Goal: Task Accomplishment & Management: Manage account settings

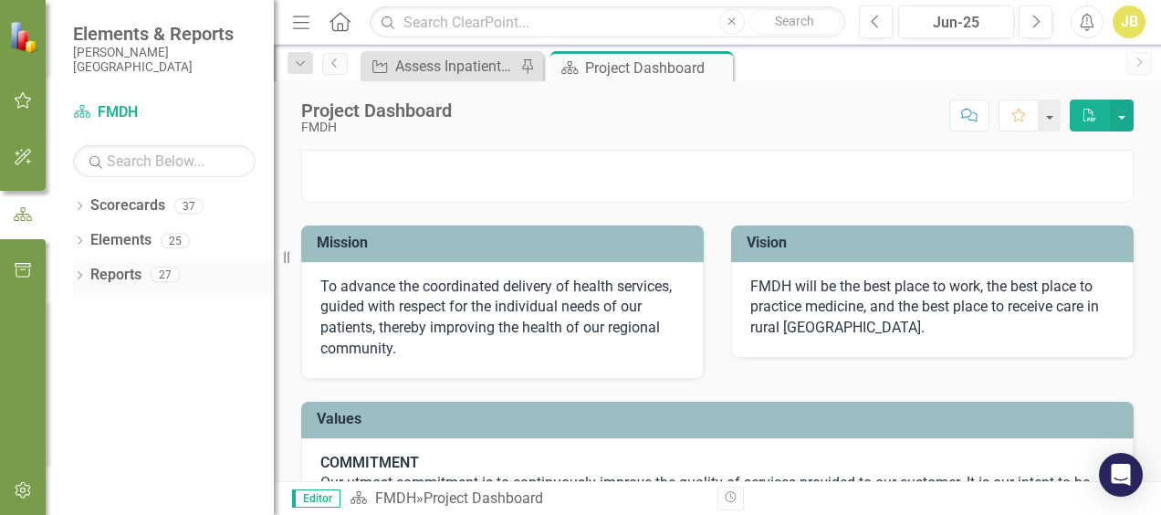
click at [114, 277] on link "Reports" at bounding box center [115, 275] width 51 height 21
click at [22, 97] on icon "button" at bounding box center [23, 100] width 19 height 15
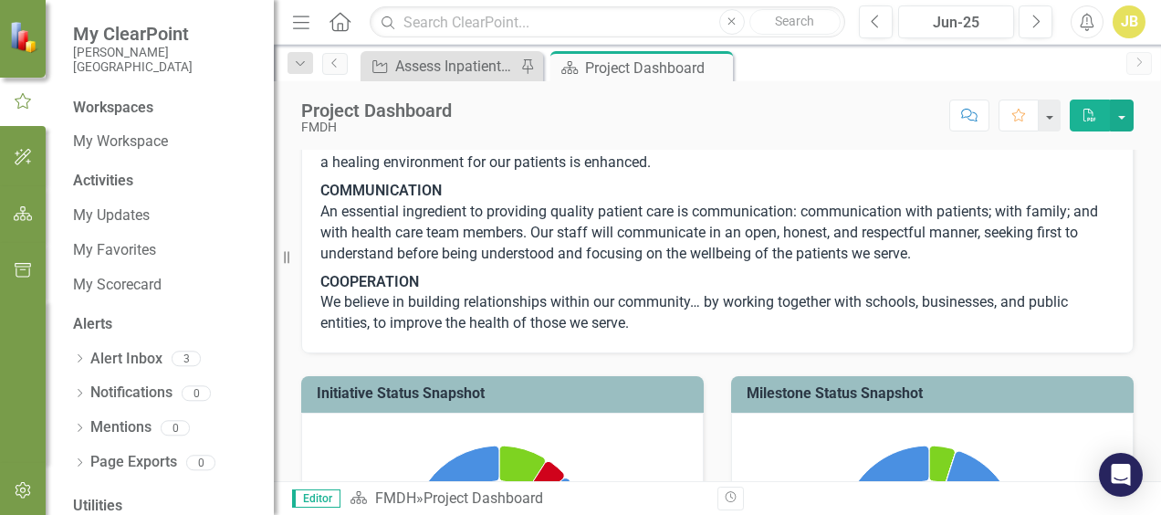
scroll to position [730, 0]
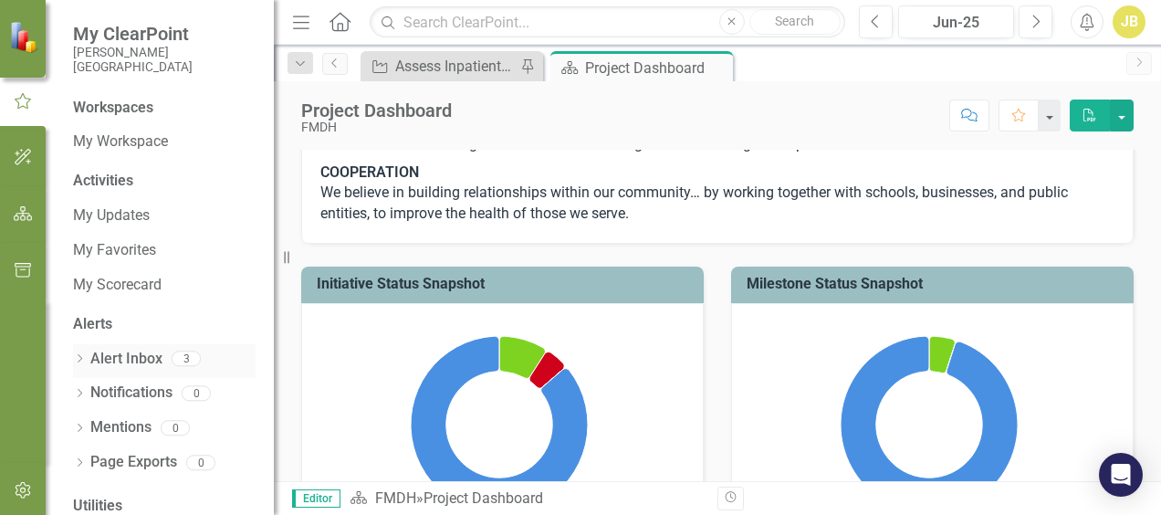
click at [119, 363] on link "Alert Inbox" at bounding box center [126, 359] width 72 height 21
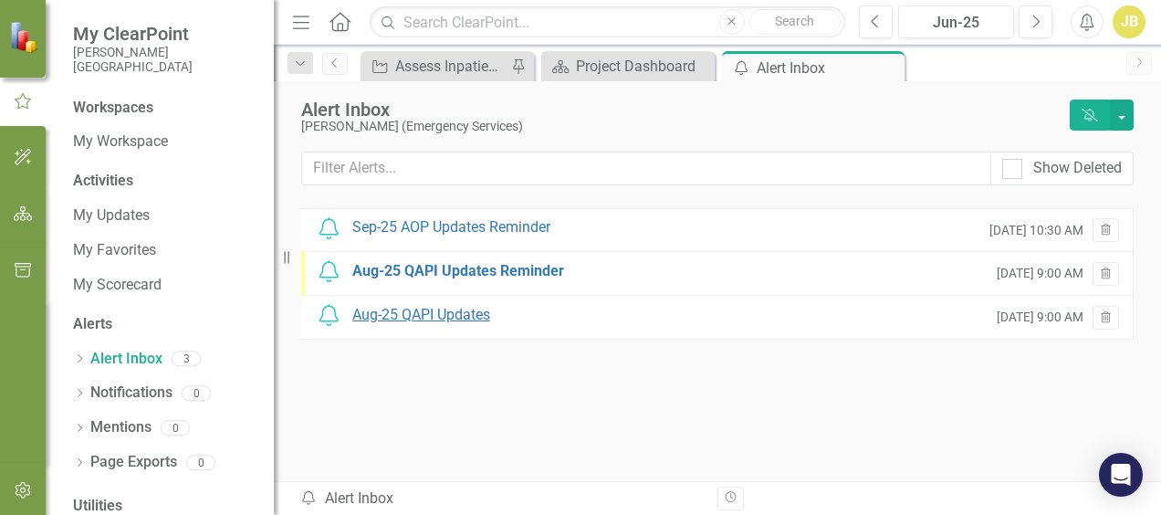
click at [464, 312] on div "Aug-25 QAPI Updates" at bounding box center [421, 315] width 138 height 21
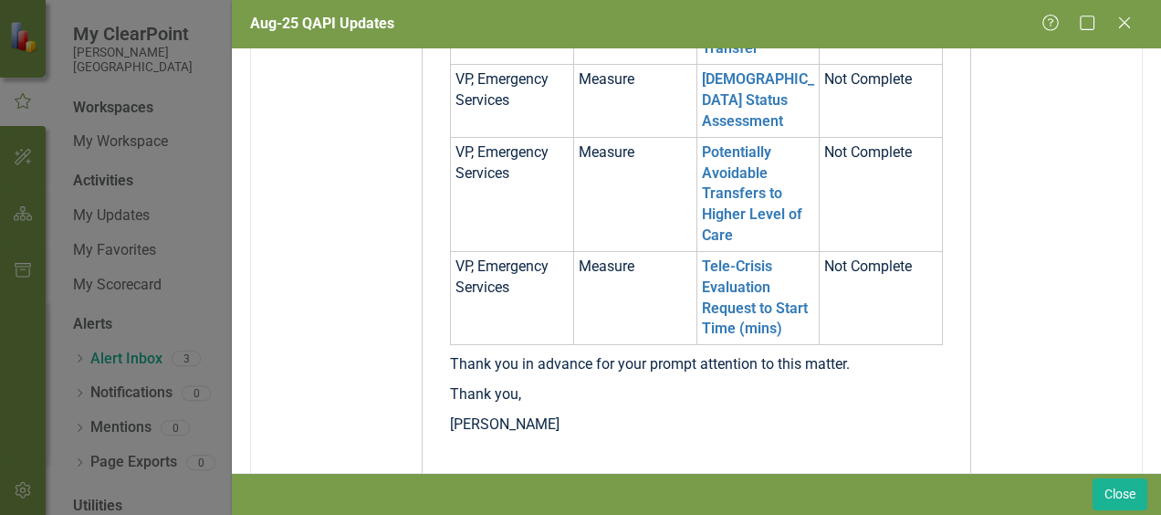
scroll to position [548, 0]
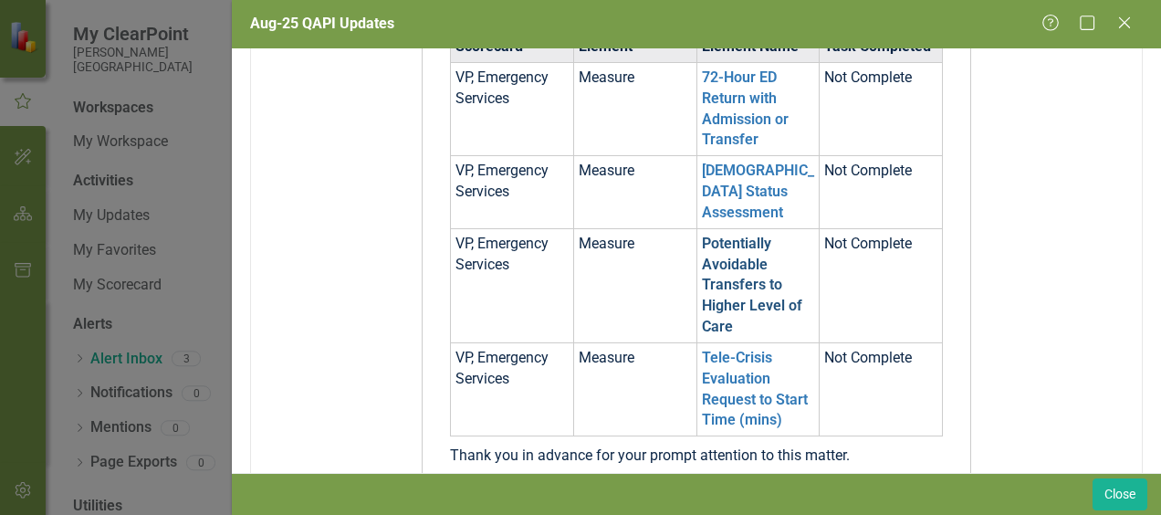
click at [711, 247] on link "Potentially Avoidable Transfers to Higher Level of Care" at bounding box center [752, 285] width 100 height 100
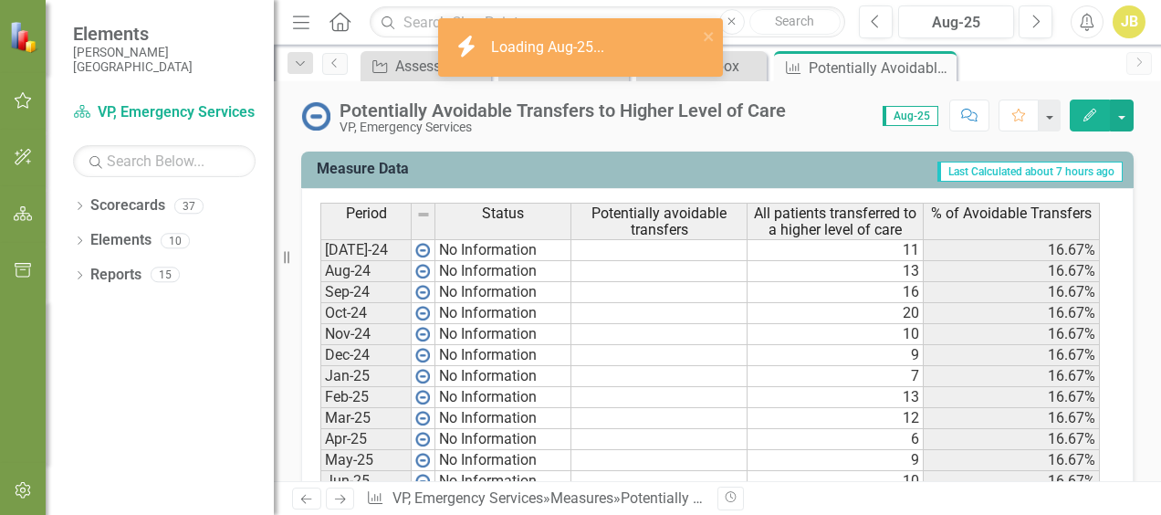
scroll to position [1004, 0]
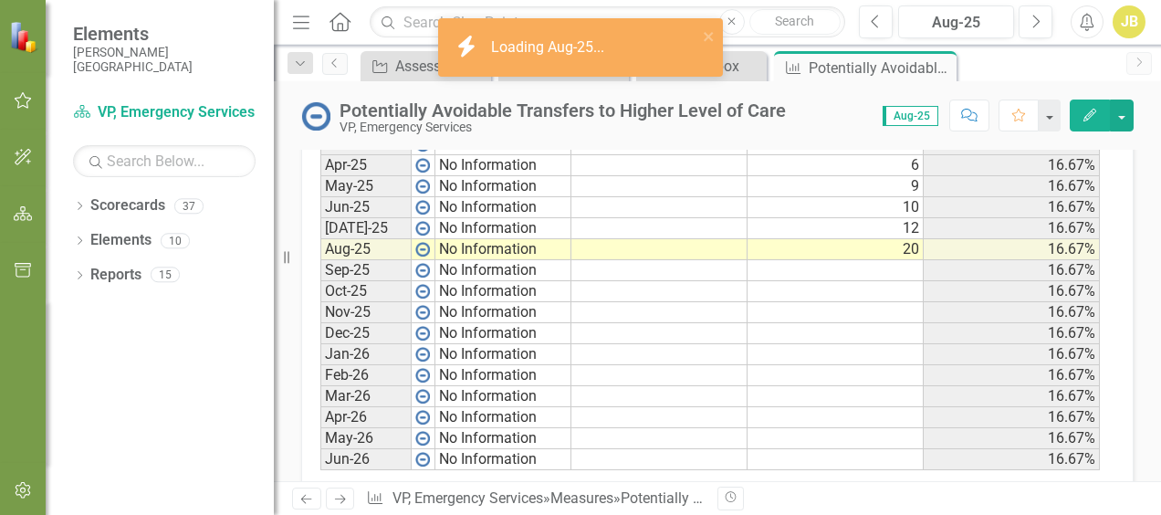
click at [689, 243] on td at bounding box center [659, 249] width 176 height 21
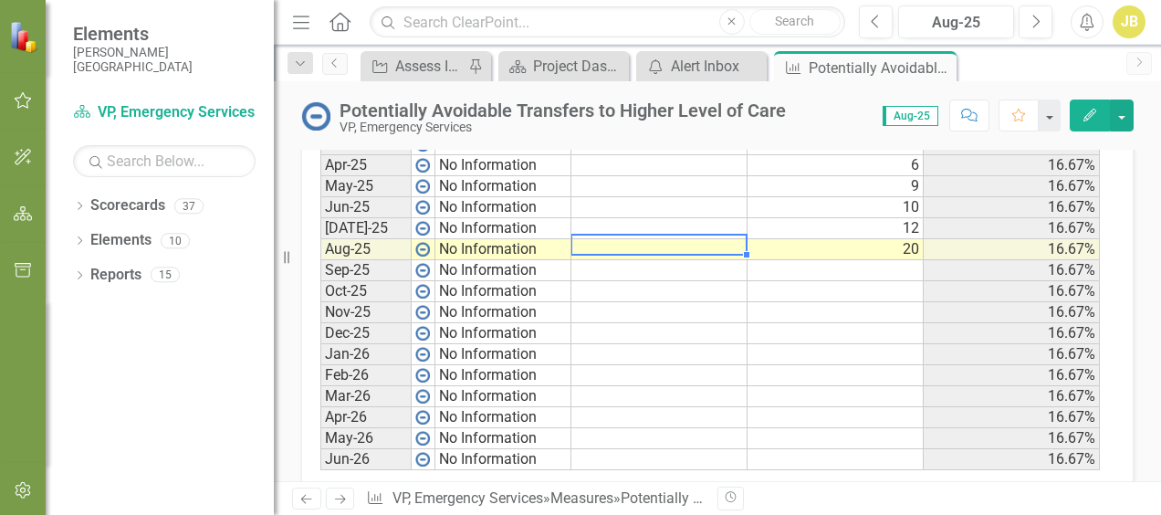
click at [689, 243] on td at bounding box center [659, 249] width 176 height 21
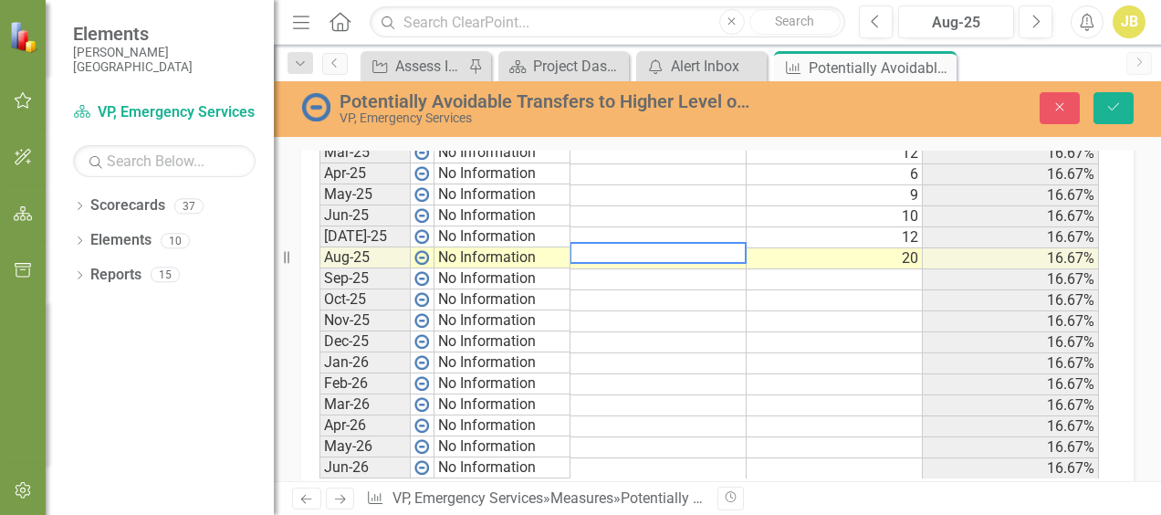
scroll to position [1011, 0]
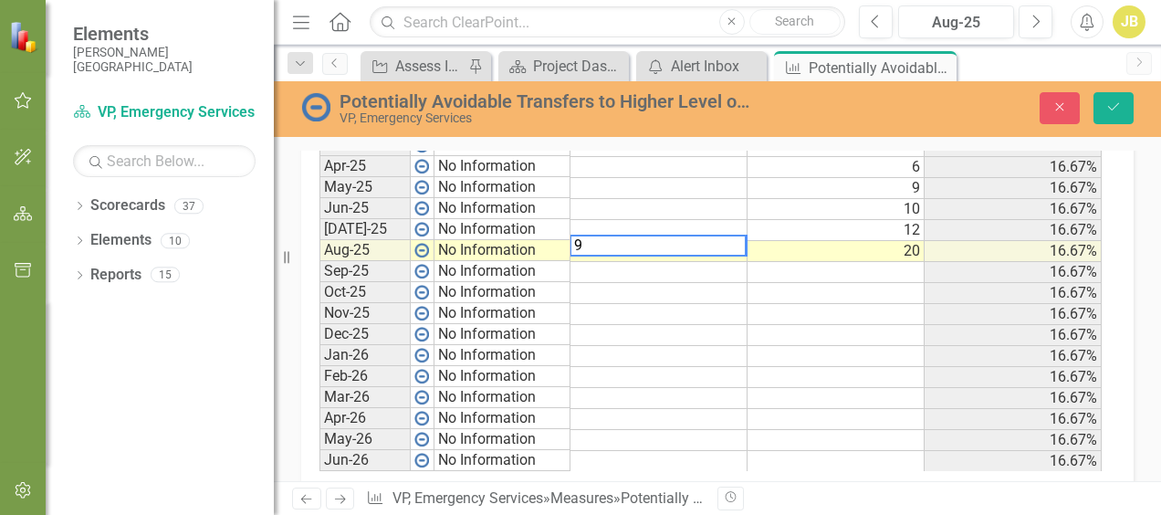
type textarea "9"
click at [822, 330] on td at bounding box center [835, 335] width 177 height 21
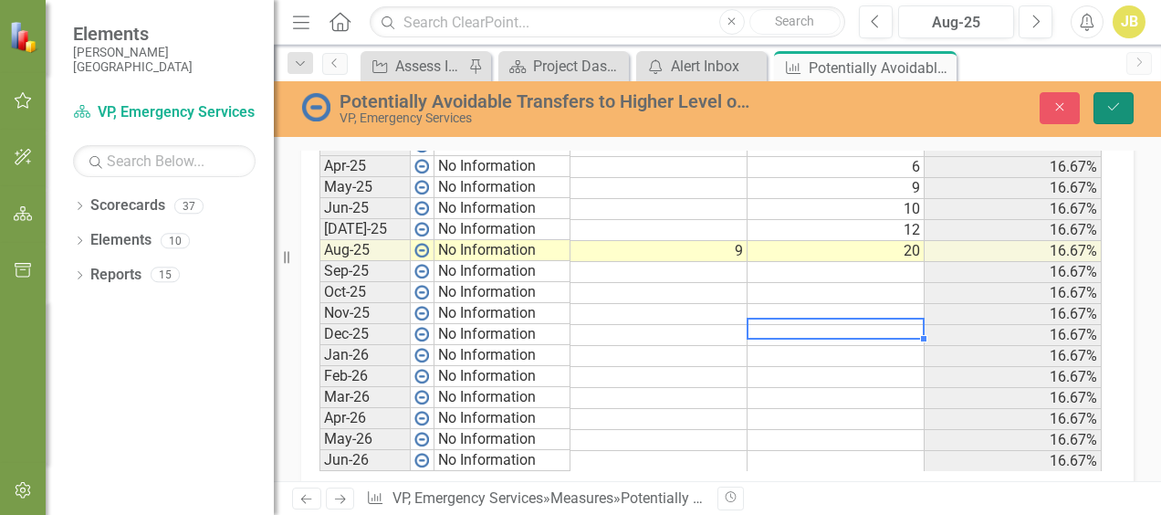
click at [1106, 100] on icon "Save" at bounding box center [1113, 106] width 16 height 13
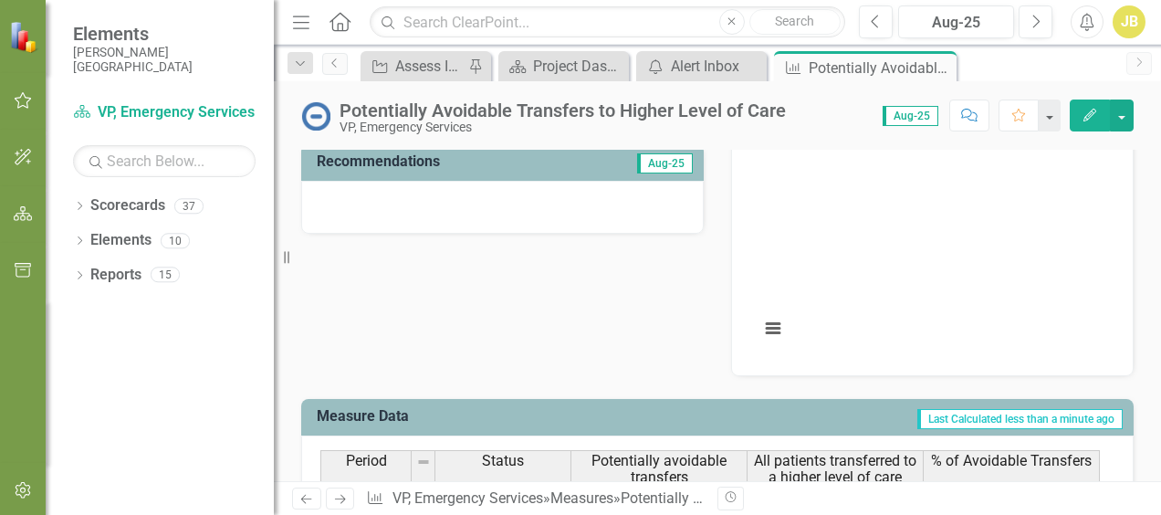
scroll to position [821, 0]
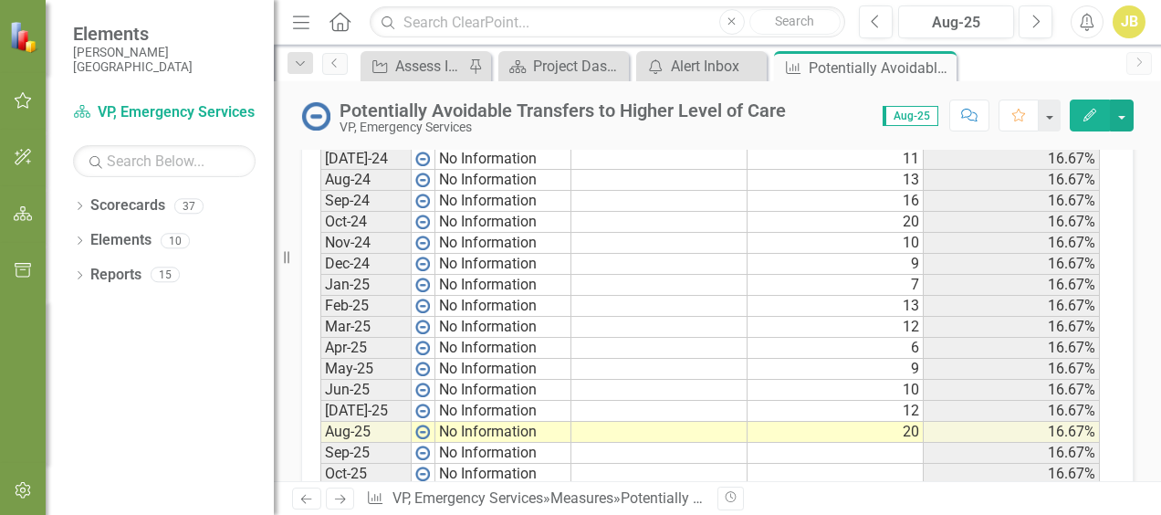
click at [668, 425] on td at bounding box center [659, 432] width 176 height 21
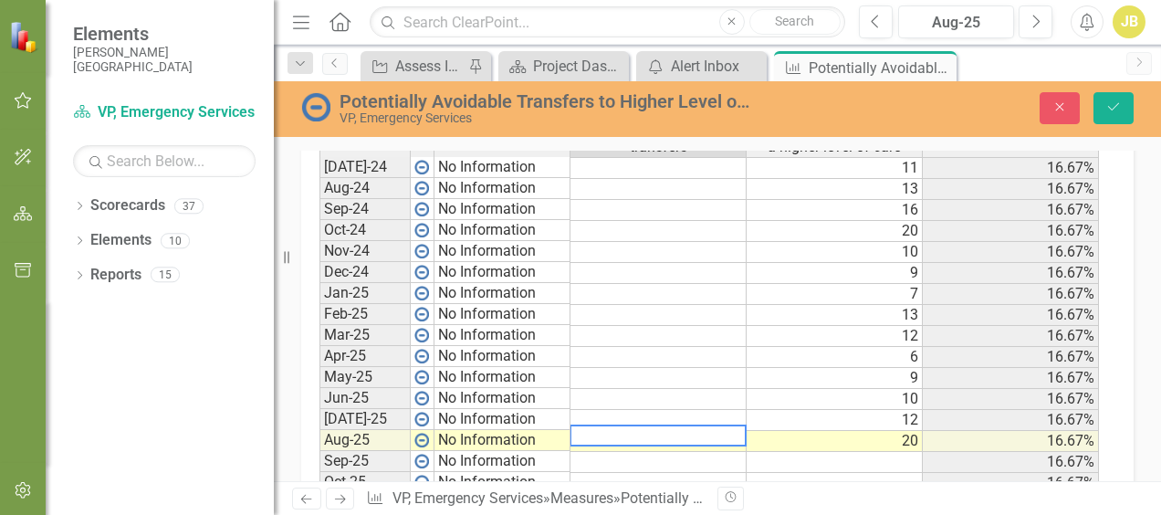
scroll to position [829, 0]
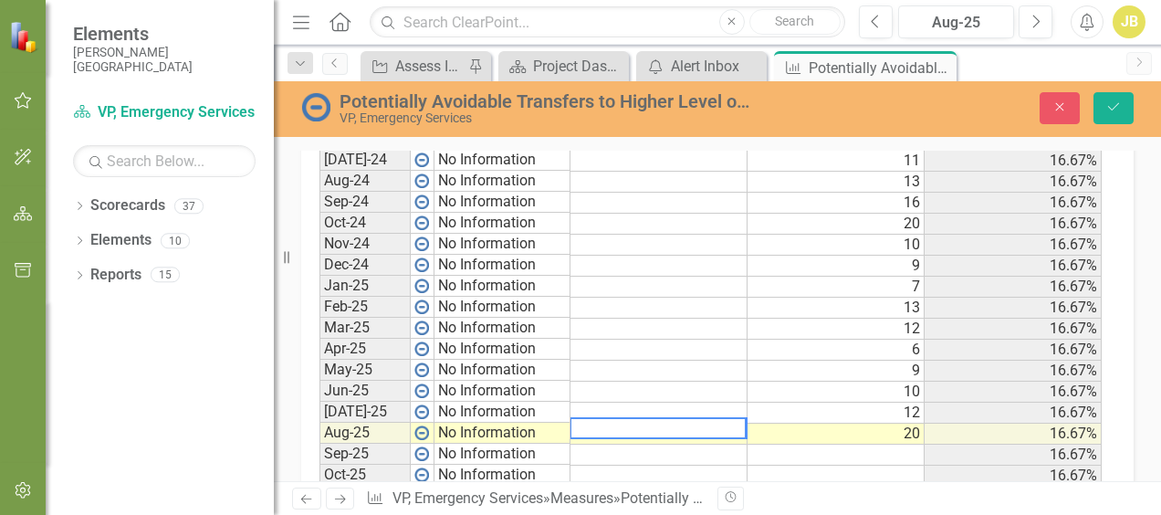
click at [668, 425] on textarea at bounding box center [658, 428] width 177 height 22
type textarea "9"
click at [1109, 110] on icon "Save" at bounding box center [1113, 106] width 16 height 13
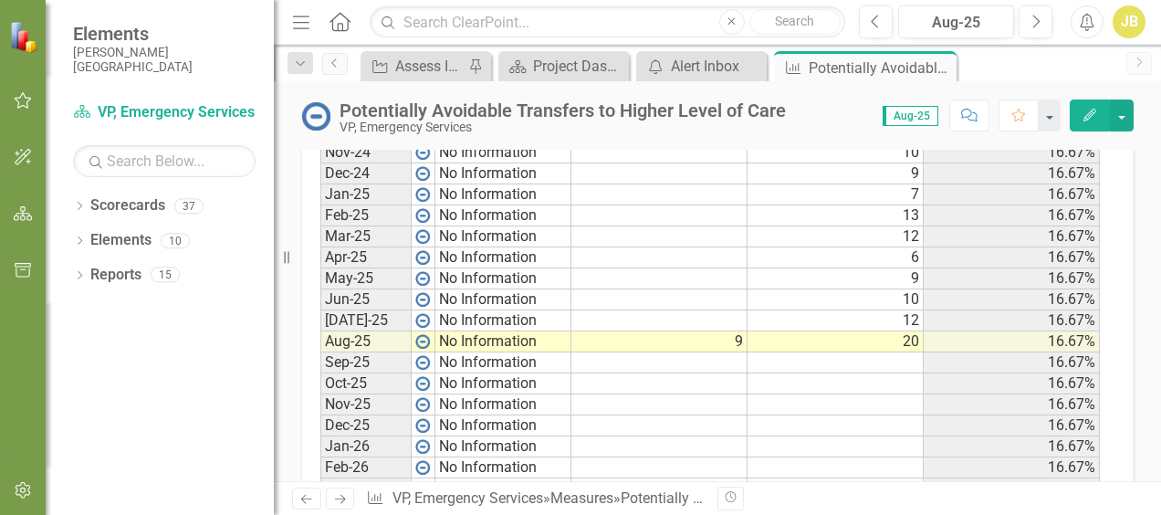
scroll to position [913, 0]
click at [1069, 333] on td "16.67%" at bounding box center [1012, 340] width 176 height 21
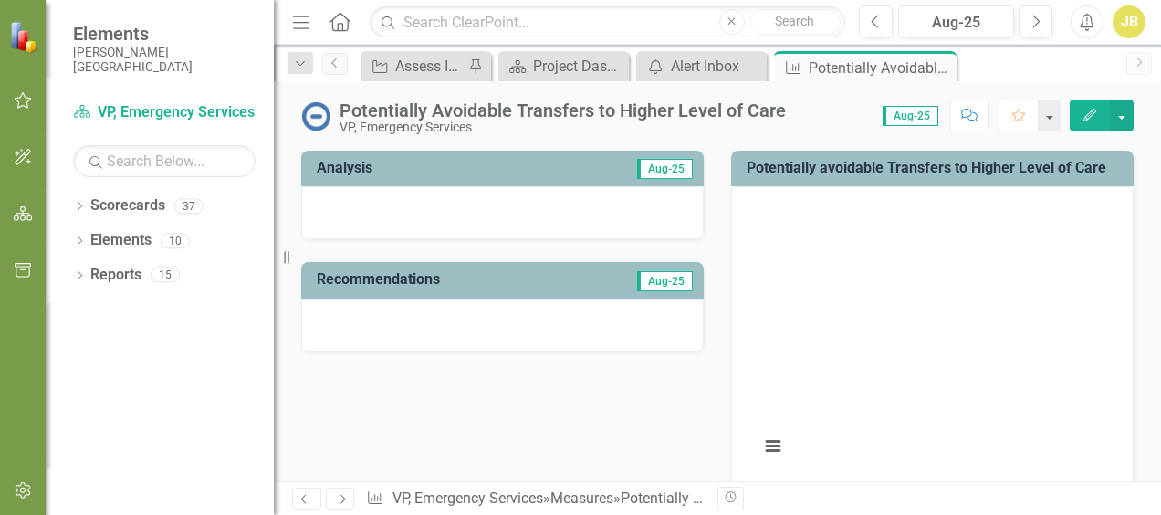
click at [1094, 104] on button "Edit" at bounding box center [1090, 115] width 40 height 32
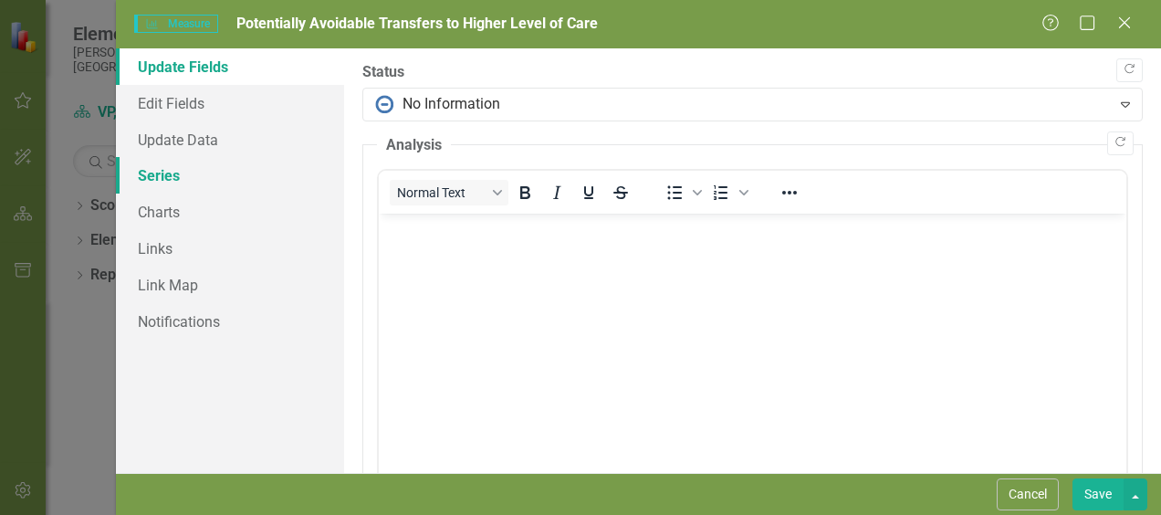
scroll to position [0, 0]
click at [174, 177] on link "Series" at bounding box center [230, 175] width 228 height 37
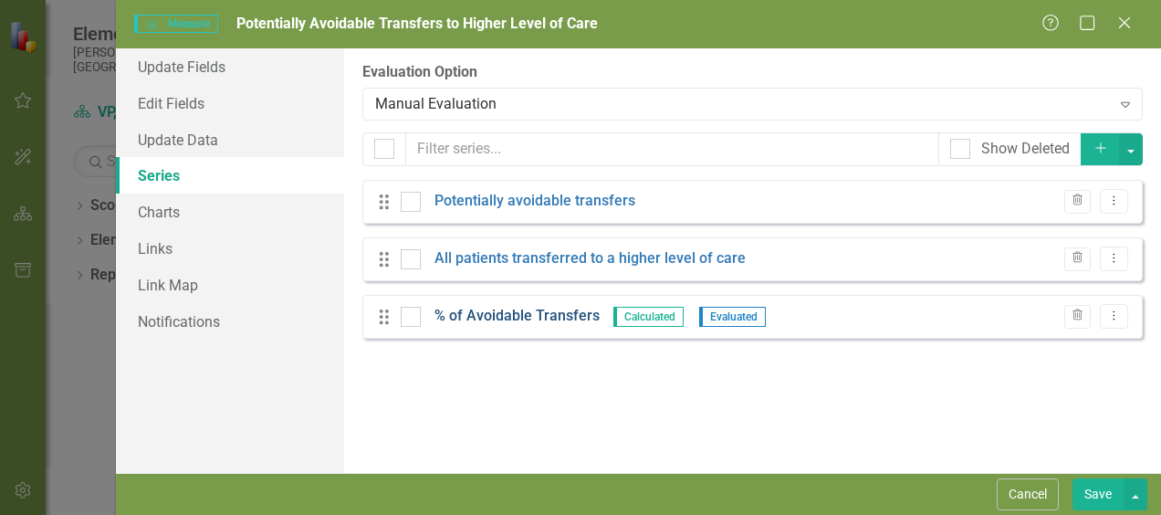
click at [533, 315] on link "% of Avoidable Transfers" at bounding box center [516, 316] width 165 height 21
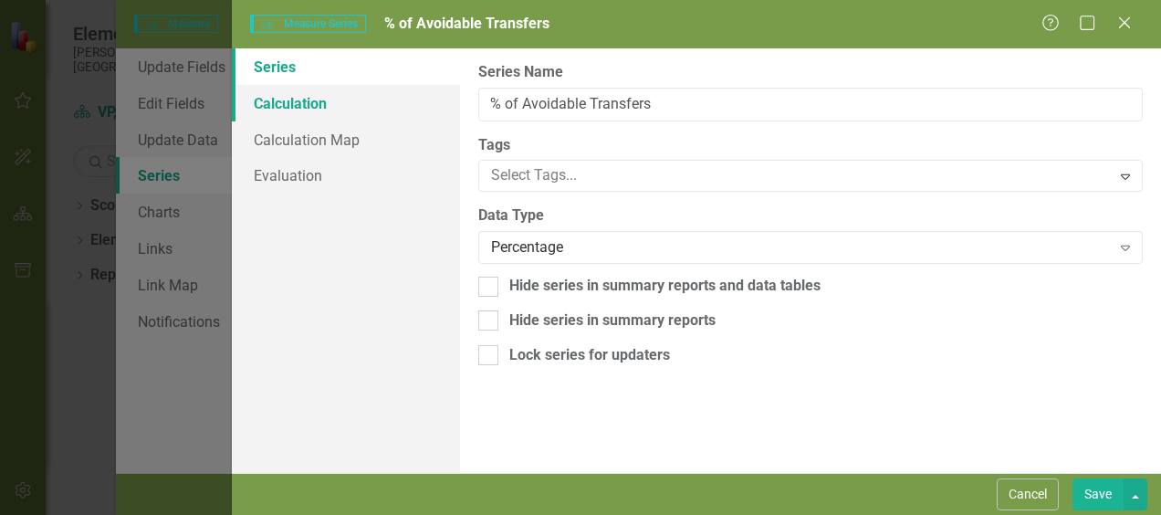
click at [302, 99] on link "Calculation" at bounding box center [346, 103] width 228 height 37
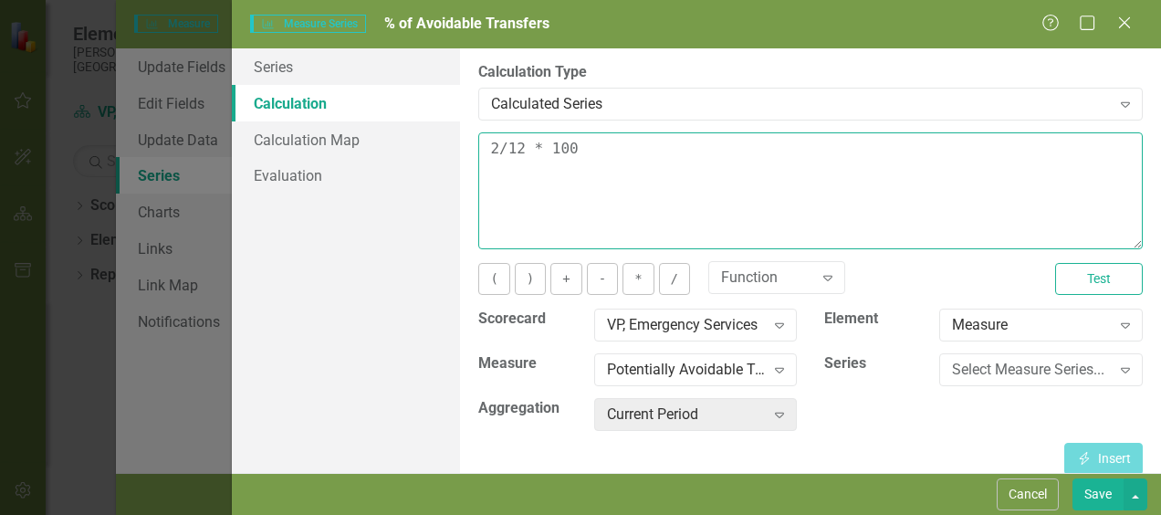
click at [497, 152] on textarea "2/12 * 100" at bounding box center [810, 190] width 664 height 117
type textarea "9/12 * 100"
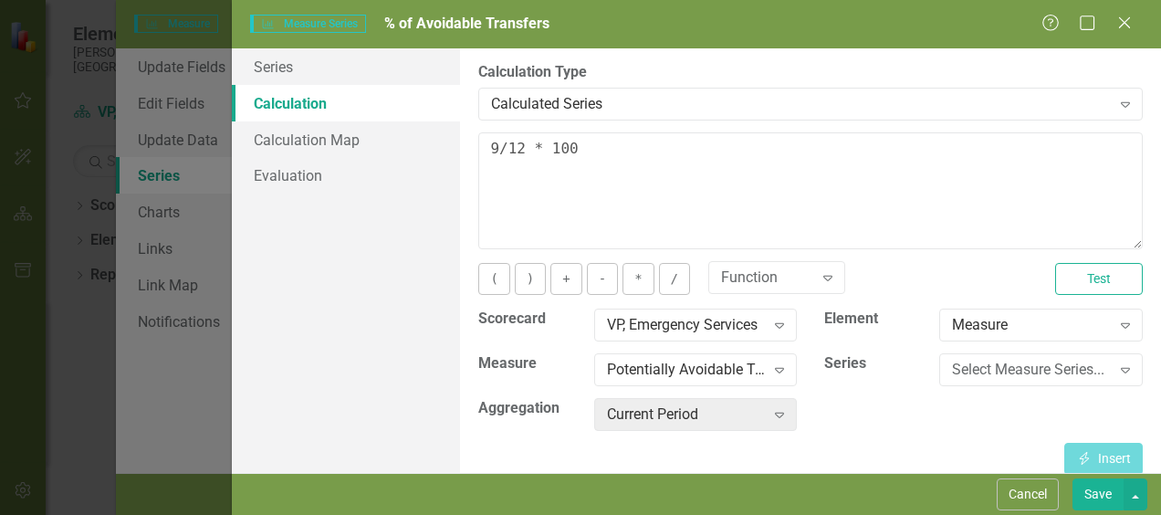
click at [1104, 490] on button "Save" at bounding box center [1097, 494] width 51 height 32
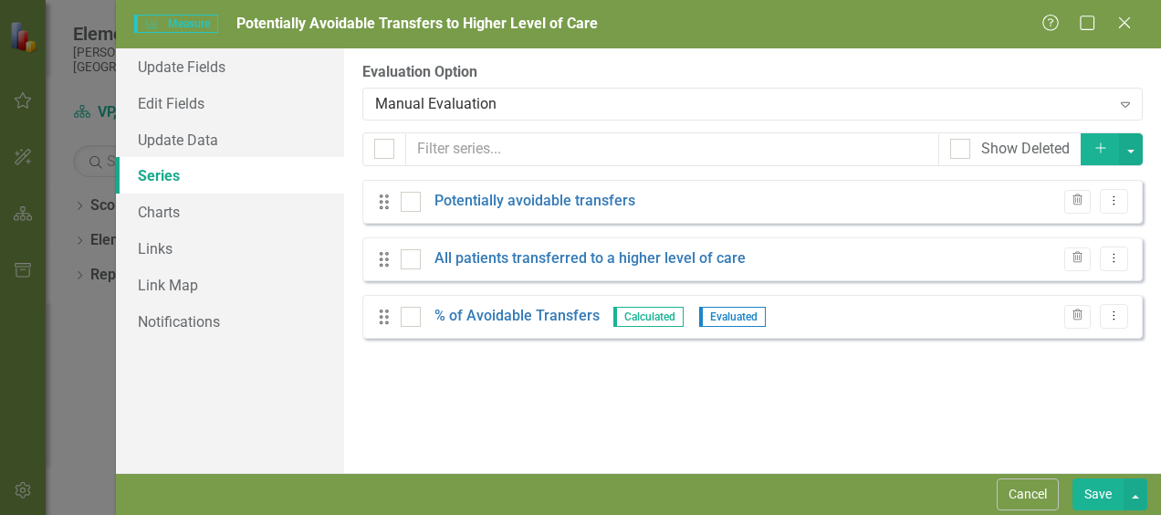
click at [1097, 496] on button "Save" at bounding box center [1097, 494] width 51 height 32
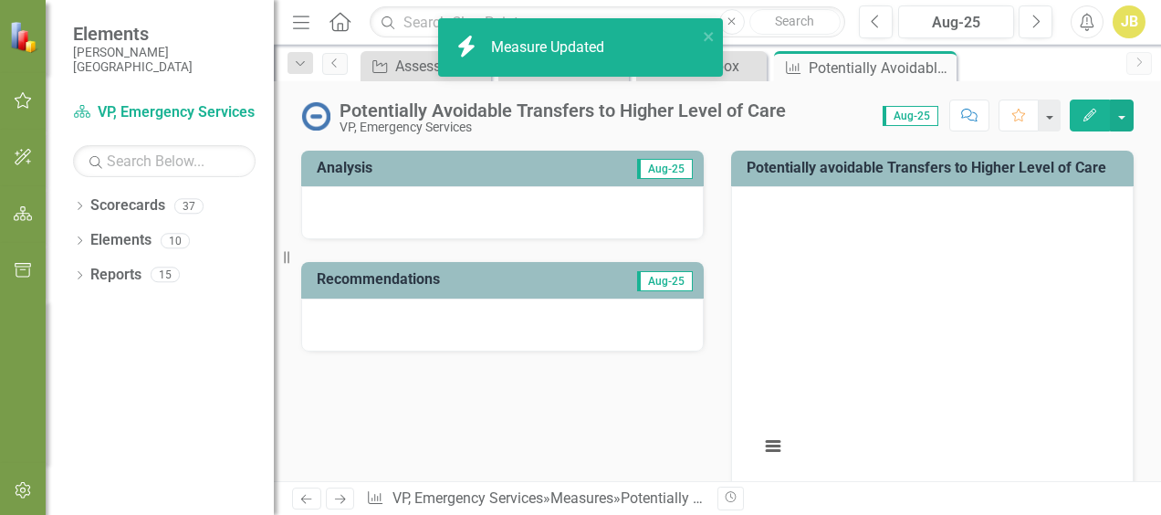
scroll to position [821, 0]
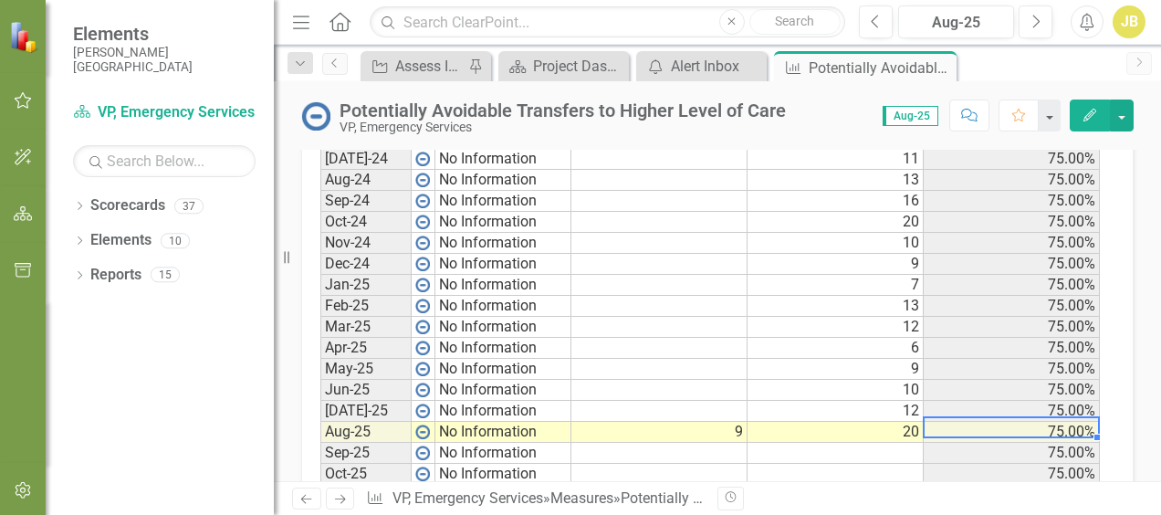
click at [1061, 425] on td "75.00%" at bounding box center [1012, 432] width 176 height 21
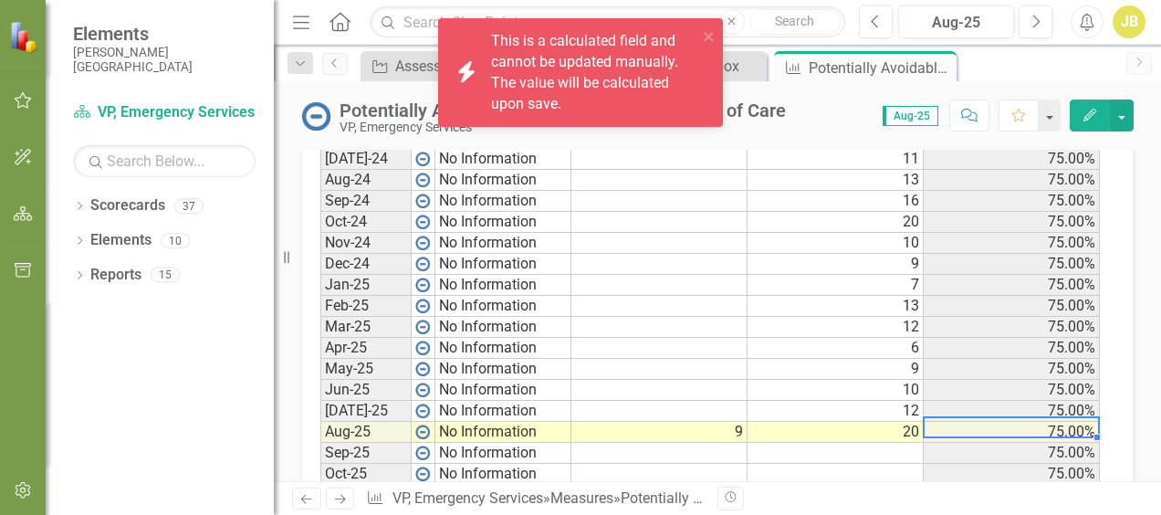
click at [1061, 425] on td "75.00%" at bounding box center [1012, 432] width 176 height 21
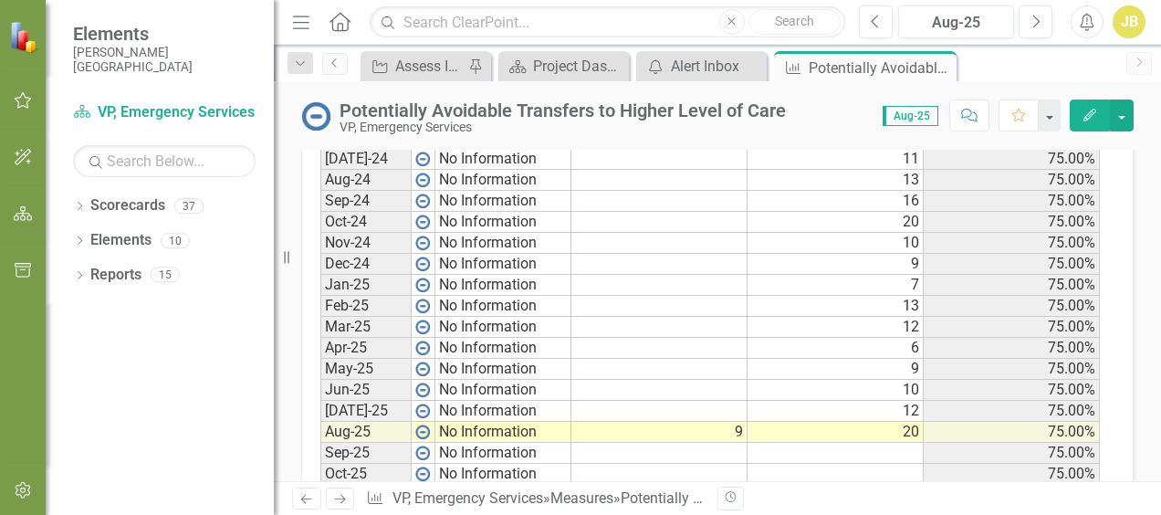
click at [1082, 109] on icon "Edit" at bounding box center [1090, 115] width 16 height 13
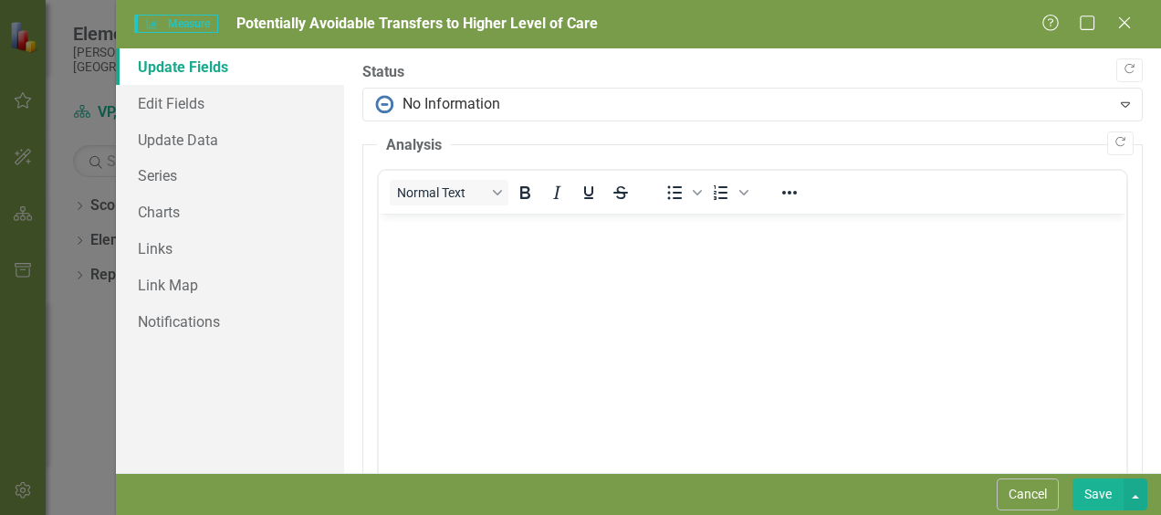
scroll to position [0, 0]
click at [175, 177] on link "Series" at bounding box center [230, 175] width 228 height 37
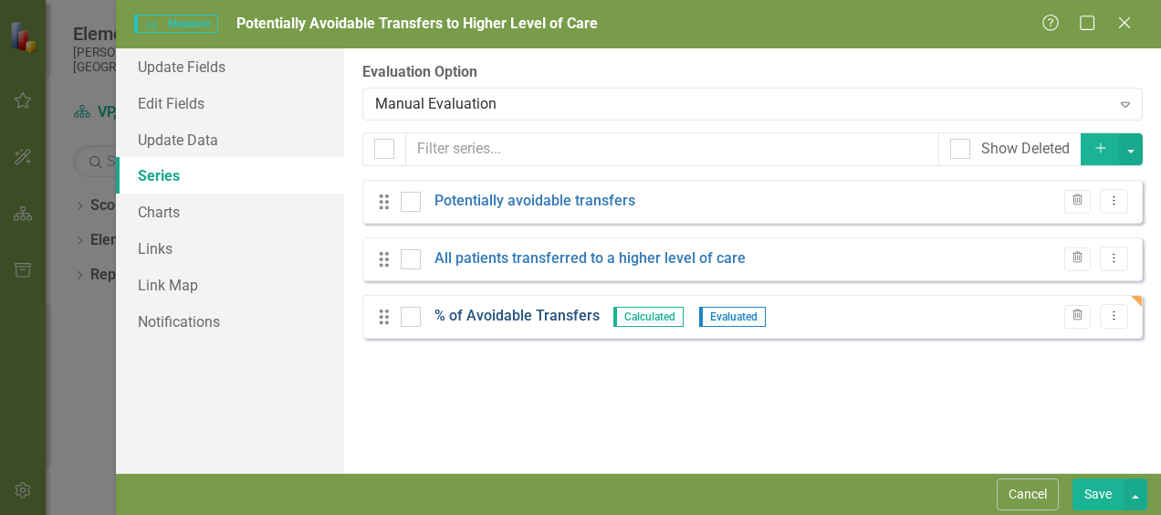
click at [478, 313] on link "% of Avoidable Transfers" at bounding box center [516, 316] width 165 height 21
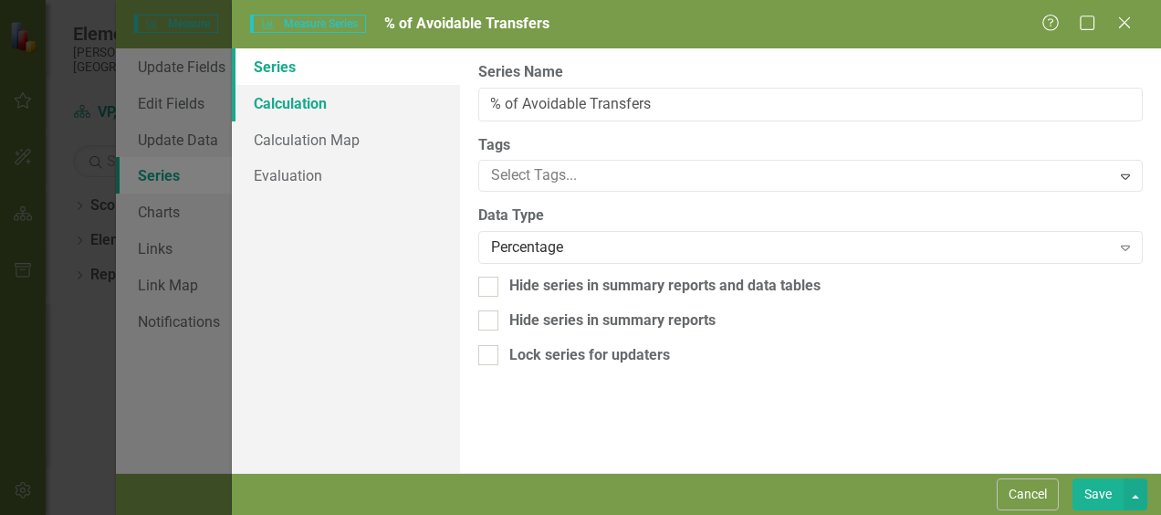
click at [329, 100] on link "Calculation" at bounding box center [346, 103] width 228 height 37
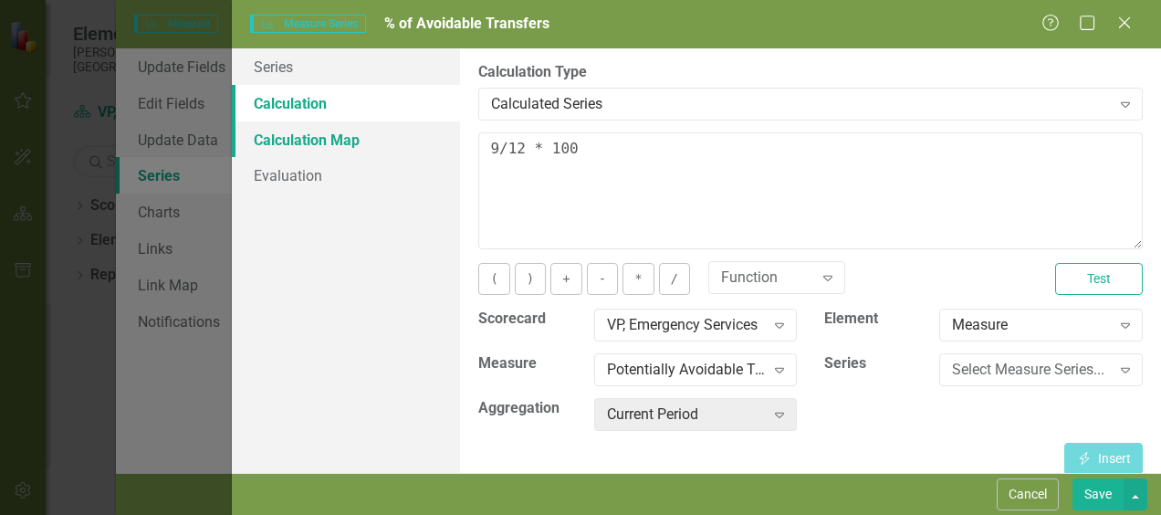
click at [334, 141] on link "Calculation Map" at bounding box center [346, 139] width 228 height 37
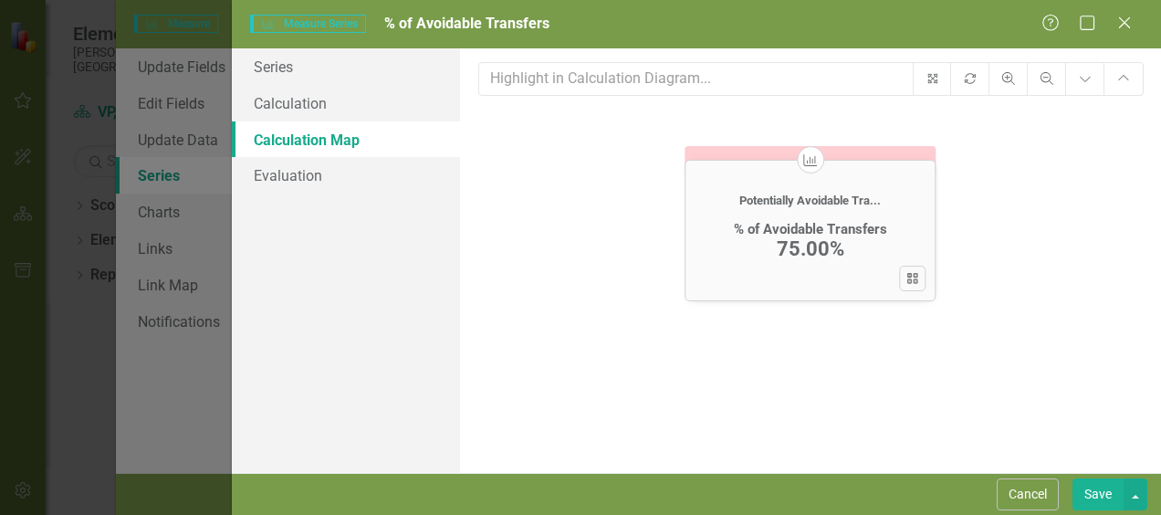
click at [790, 237] on div "75.00%" at bounding box center [811, 247] width 68 height 23
click at [798, 250] on div "75.00%" at bounding box center [811, 247] width 68 height 23
click at [831, 223] on div "% of Avoidable Transfers" at bounding box center [810, 228] width 153 height 16
click at [914, 272] on icon at bounding box center [912, 277] width 11 height 11
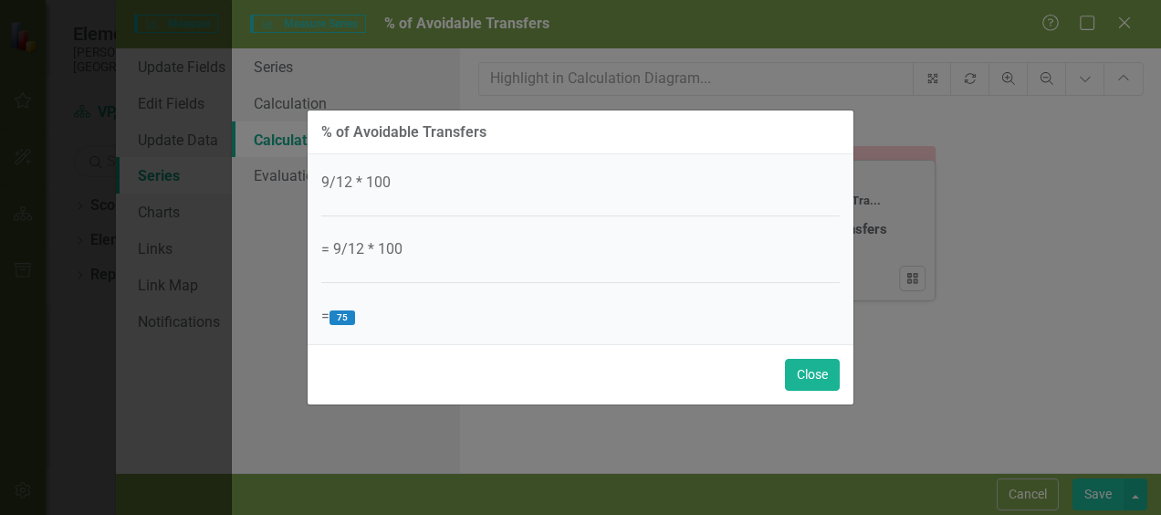
click at [350, 181] on div "9/12 * 100 = 9/12 * 100 = 75" at bounding box center [580, 249] width 518 height 162
click at [810, 366] on button "Close" at bounding box center [812, 375] width 55 height 32
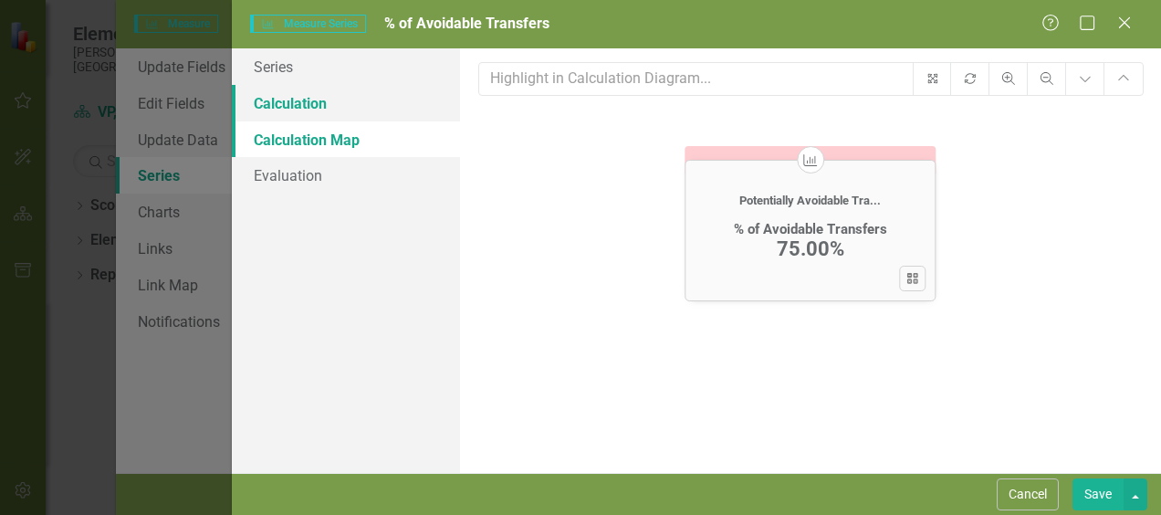
click at [306, 108] on link "Calculation" at bounding box center [346, 103] width 228 height 37
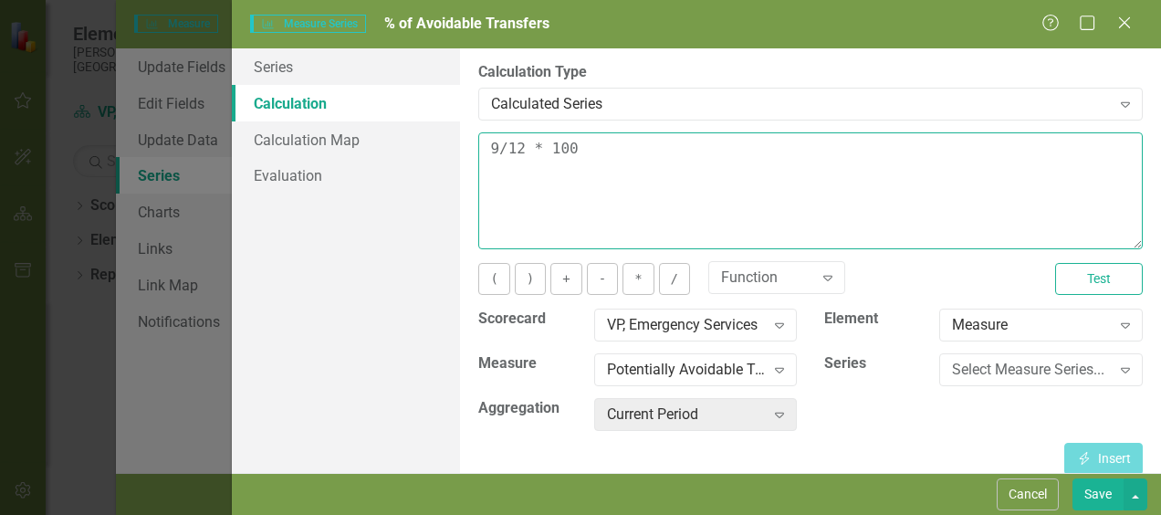
click at [522, 144] on textarea "9/12 * 100" at bounding box center [810, 190] width 664 height 117
type textarea "9/20 * 100"
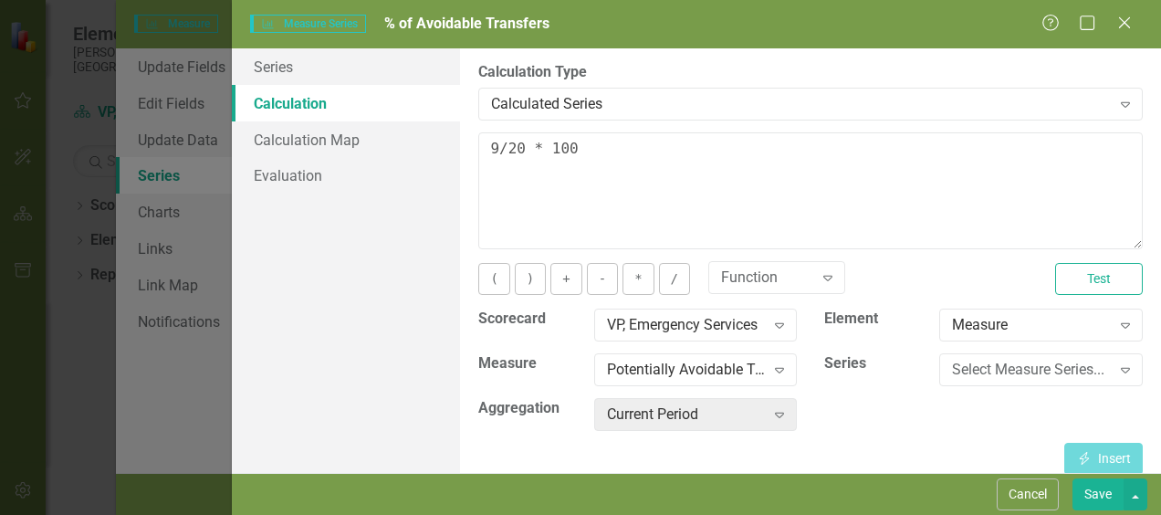
click at [1088, 494] on button "Save" at bounding box center [1097, 494] width 51 height 32
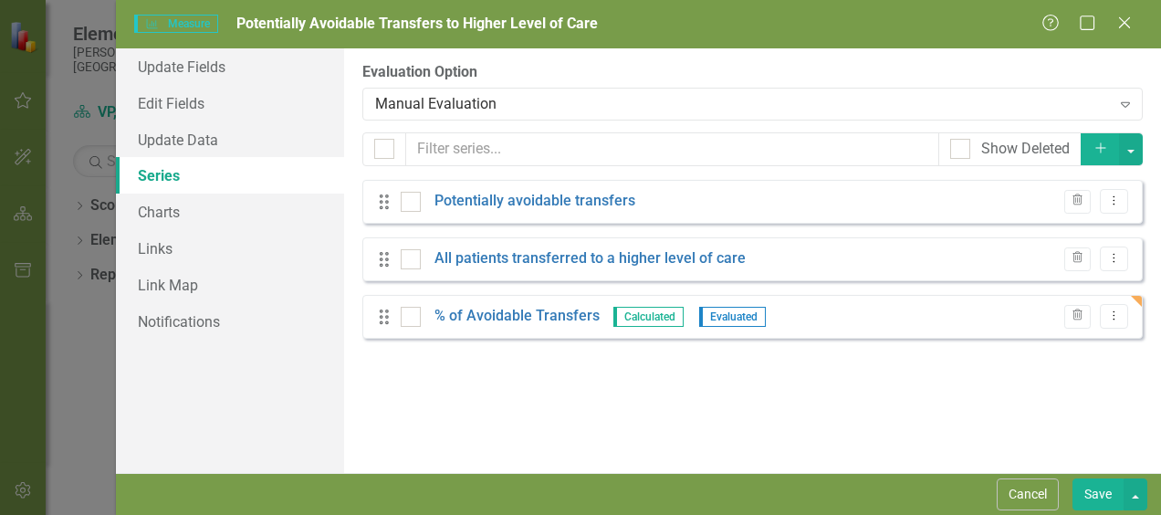
click at [1102, 487] on button "Save" at bounding box center [1097, 494] width 51 height 32
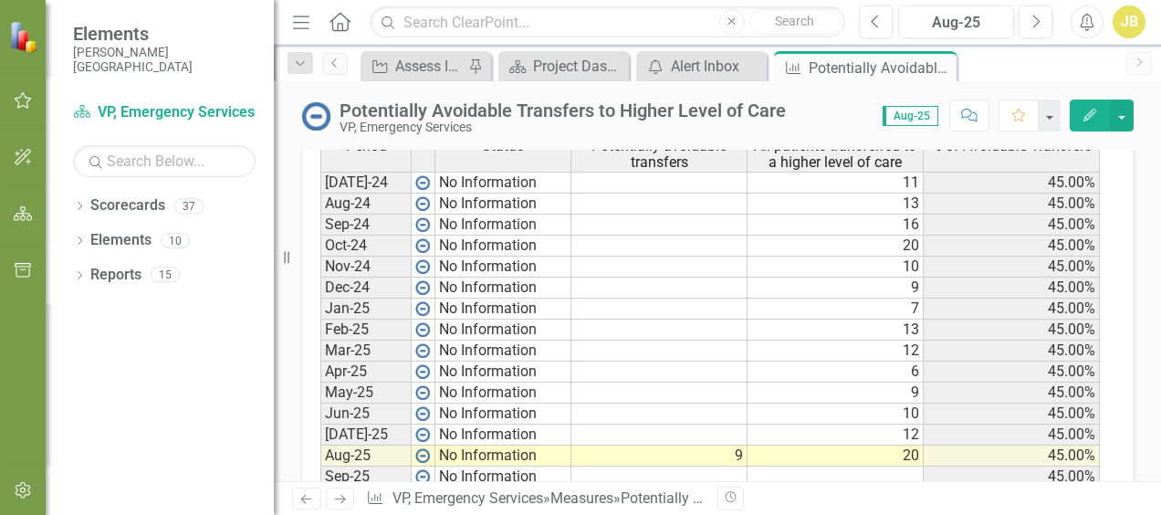
scroll to position [821, 0]
